Goal: Information Seeking & Learning: Learn about a topic

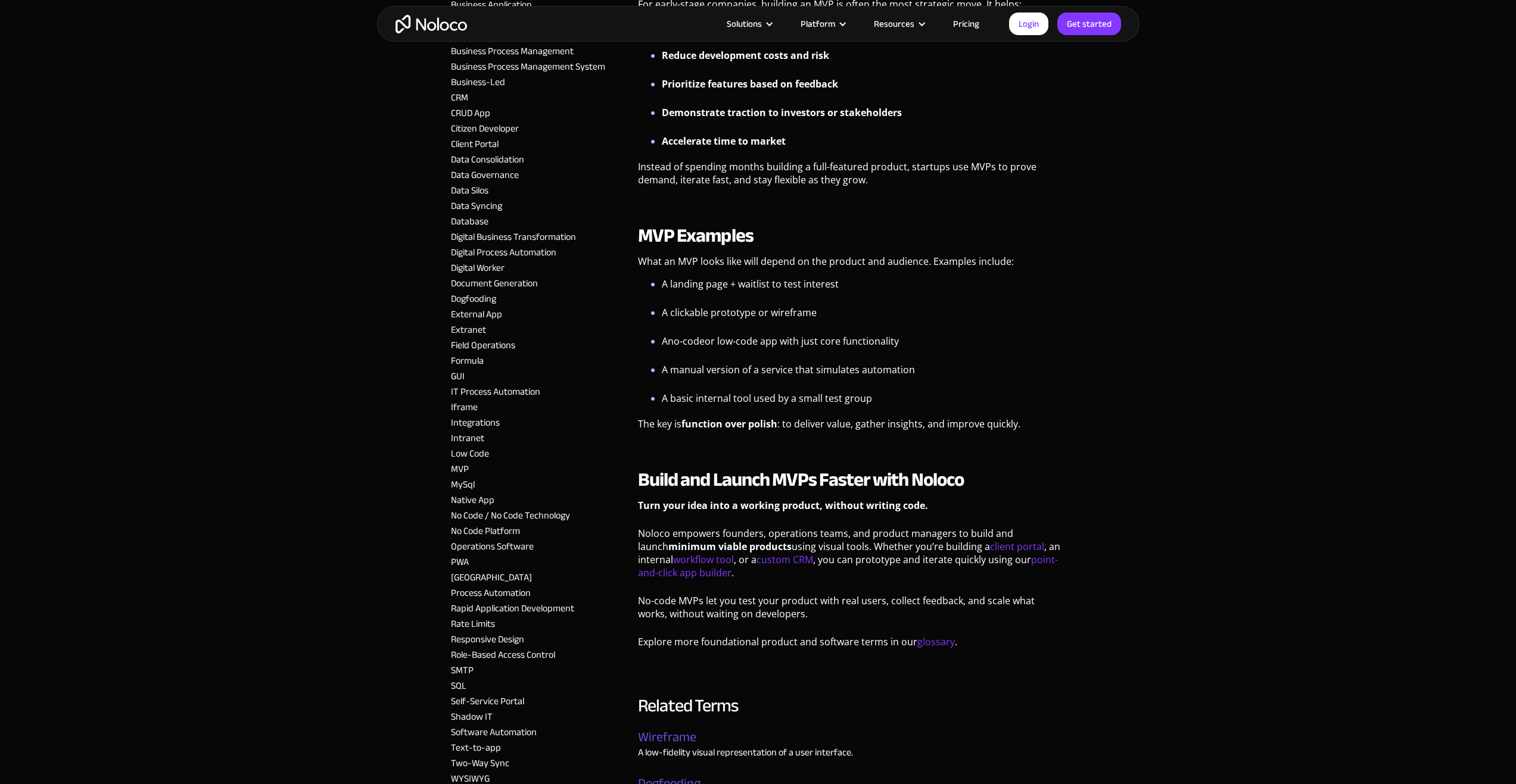
scroll to position [714, 0]
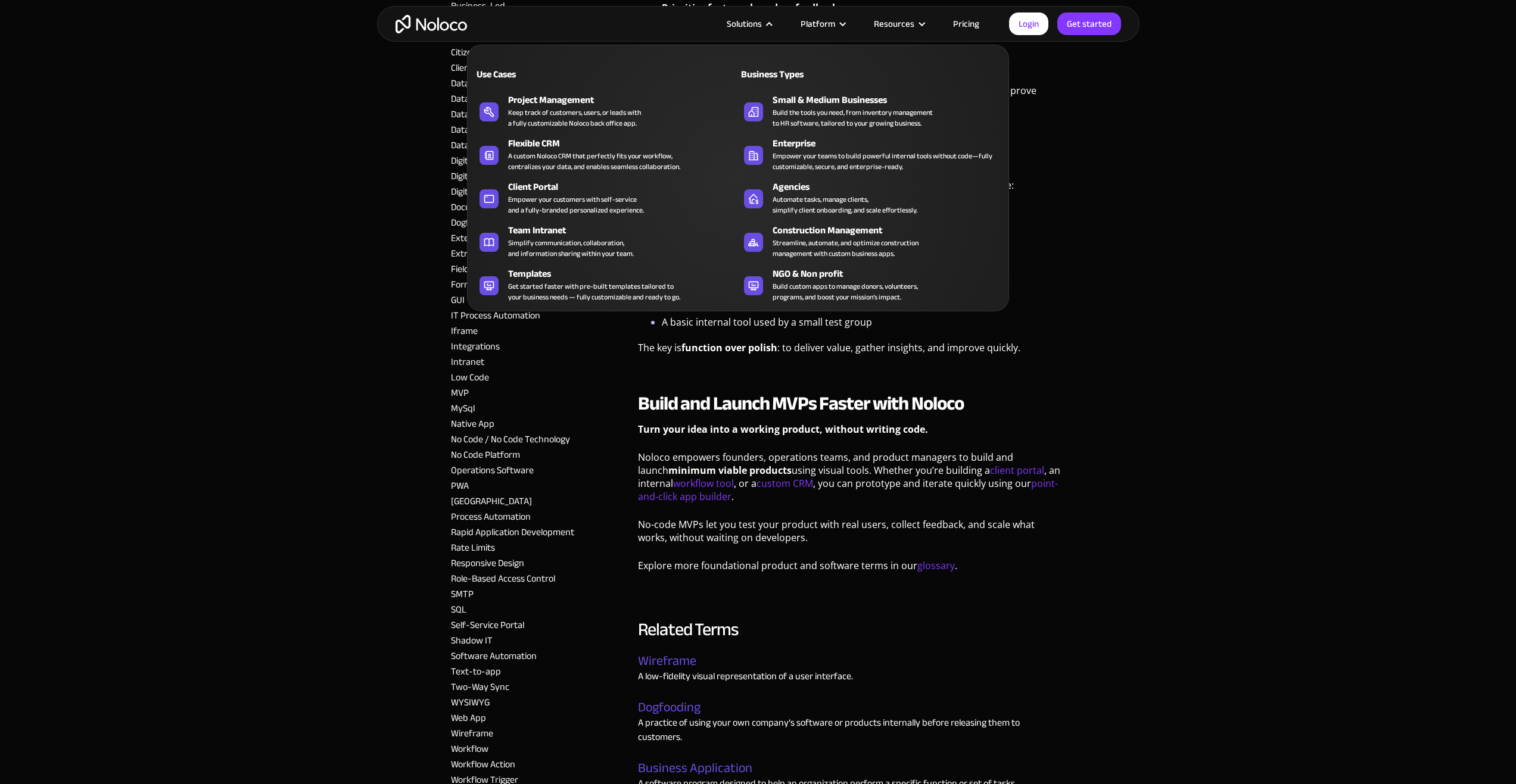
click at [748, 29] on nav "Use Cases Business Types Project Management Keep track of customers, users, or …" at bounding box center [738, 170] width 542 height 284
click at [752, 26] on div "Solutions" at bounding box center [744, 23] width 35 height 15
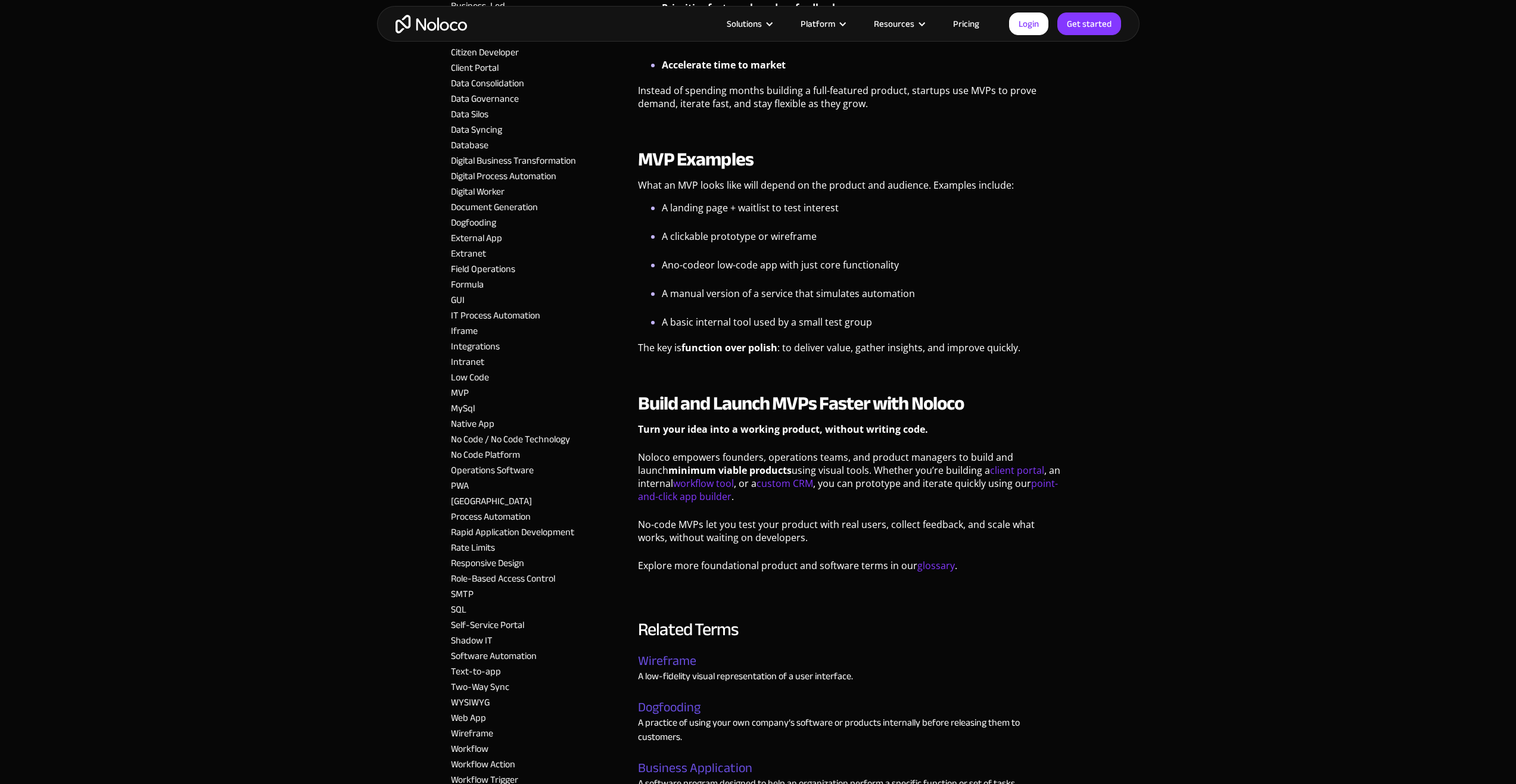
click at [752, 26] on div "Solutions" at bounding box center [744, 23] width 35 height 15
click at [990, 475] on link "client portal" at bounding box center [1016, 470] width 54 height 13
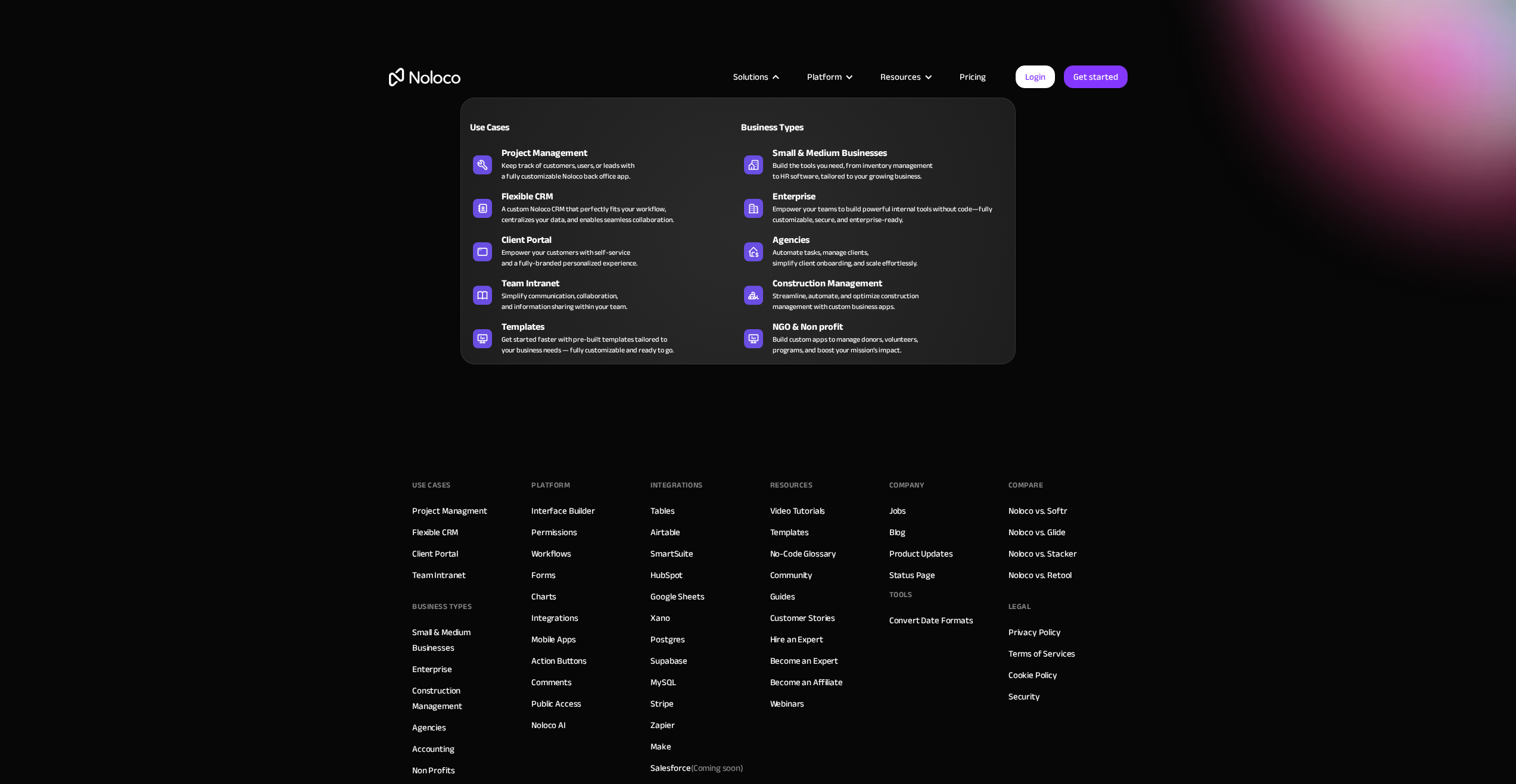
click at [757, 86] on nav "Use Cases Business Types Project Management Keep track of customers, users, or …" at bounding box center [737, 222] width 555 height 284
click at [759, 78] on div "Solutions" at bounding box center [750, 76] width 35 height 15
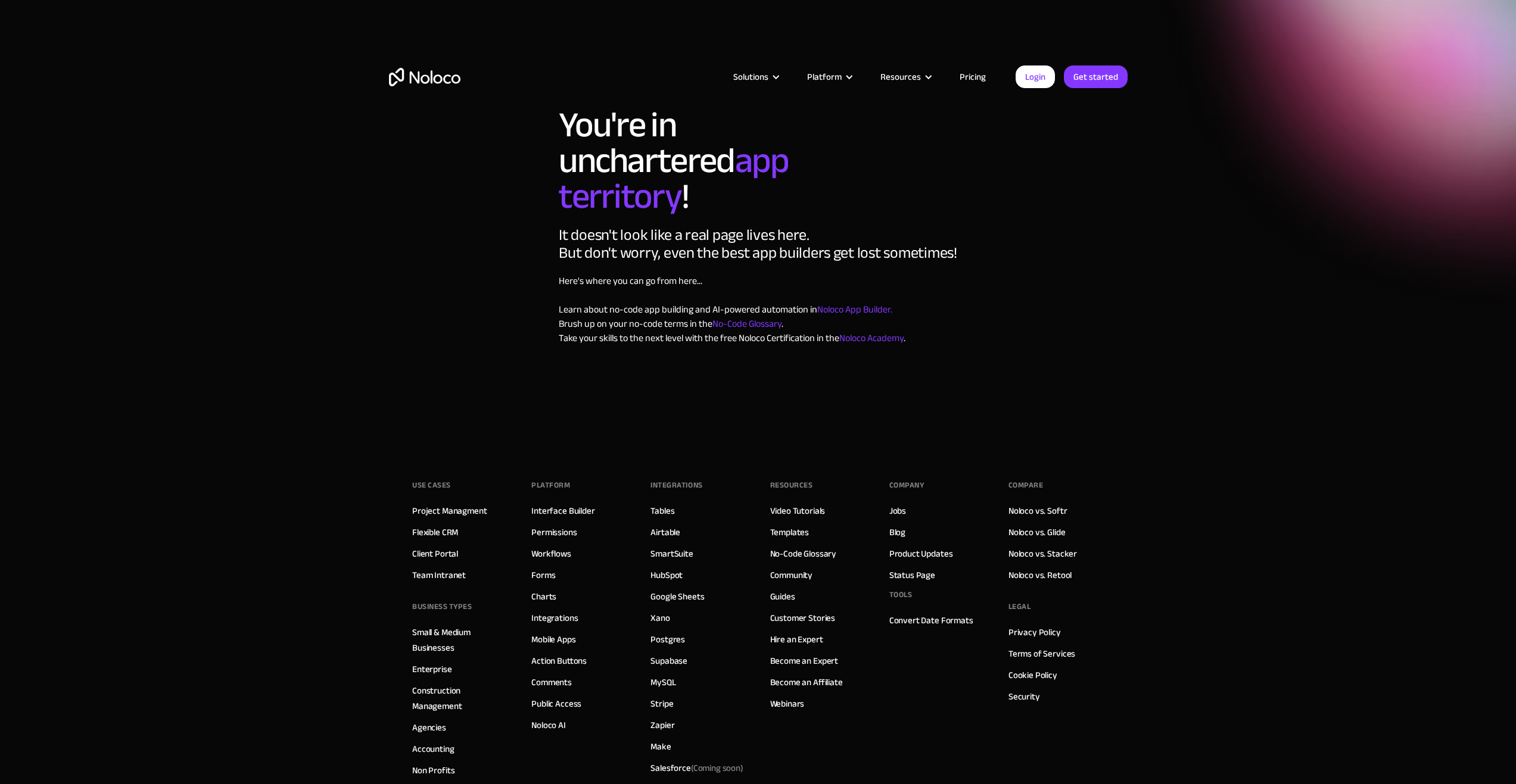
click at [431, 91] on div "Solutions Use Cases Business Types Project Management Keep track of customers, …" at bounding box center [758, 77] width 762 height 94
click at [429, 72] on img "home" at bounding box center [424, 77] width 71 height 19
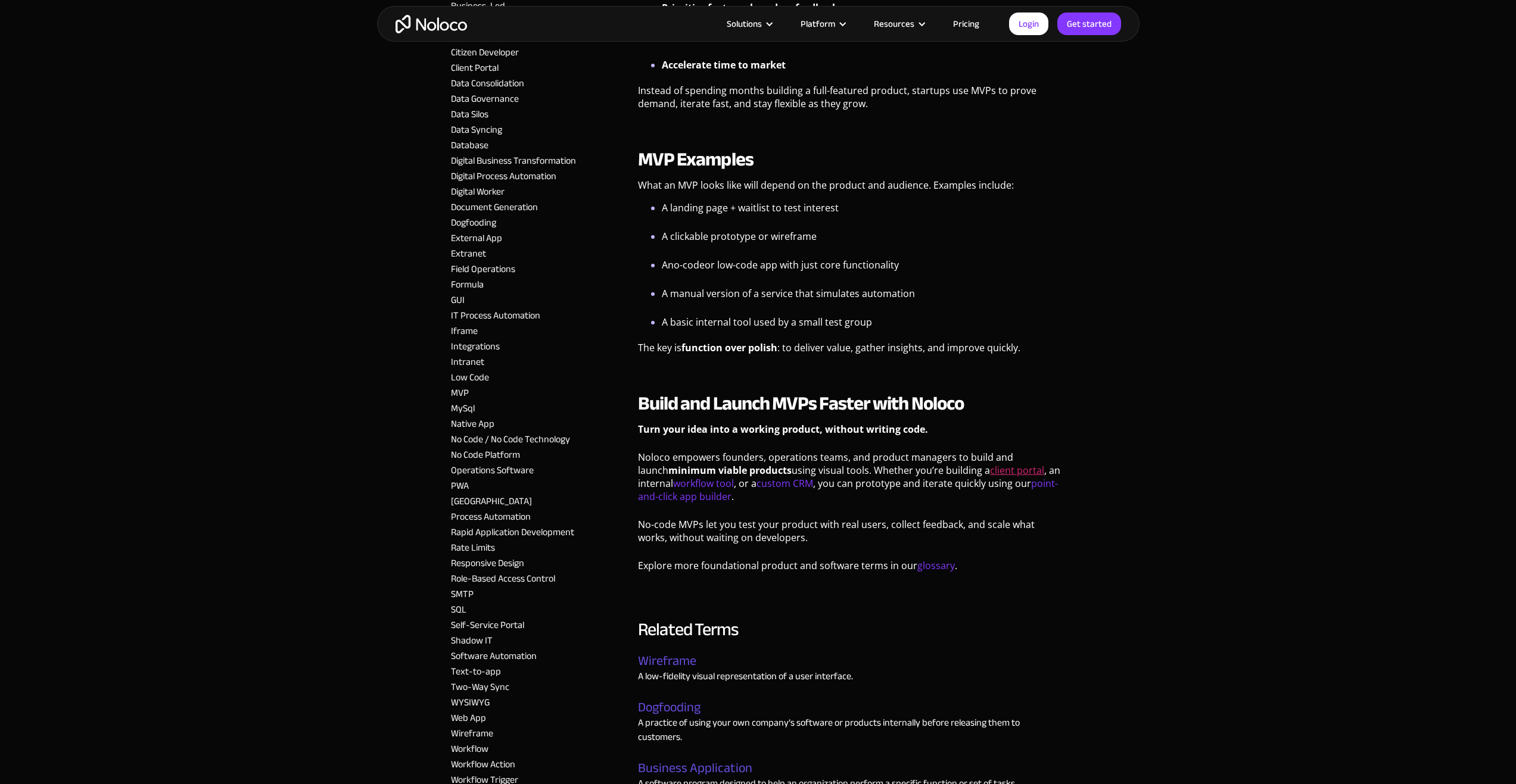
click at [999, 469] on link "client portal" at bounding box center [1016, 470] width 54 height 13
